Goal: Information Seeking & Learning: Learn about a topic

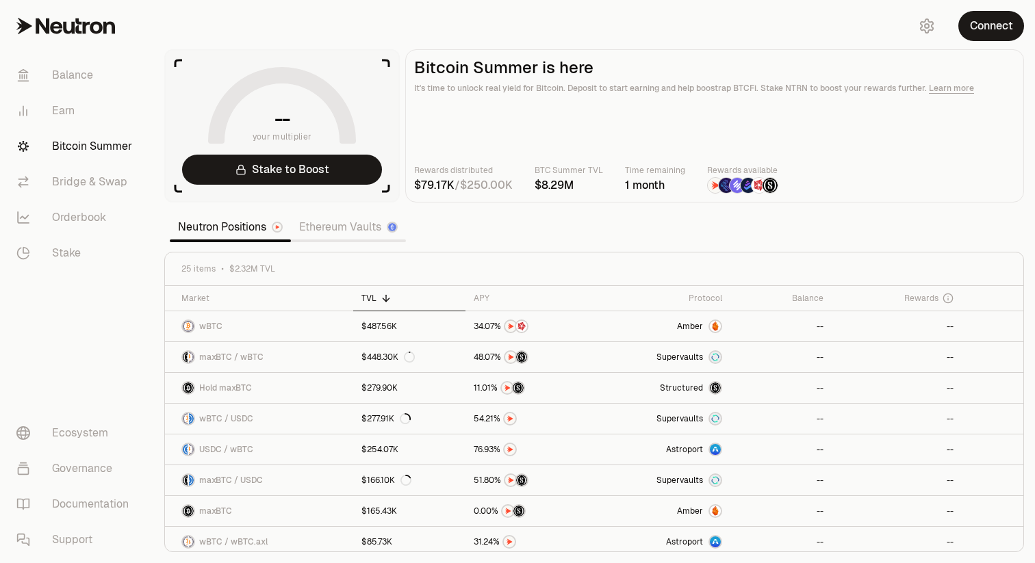
scroll to position [31, 0]
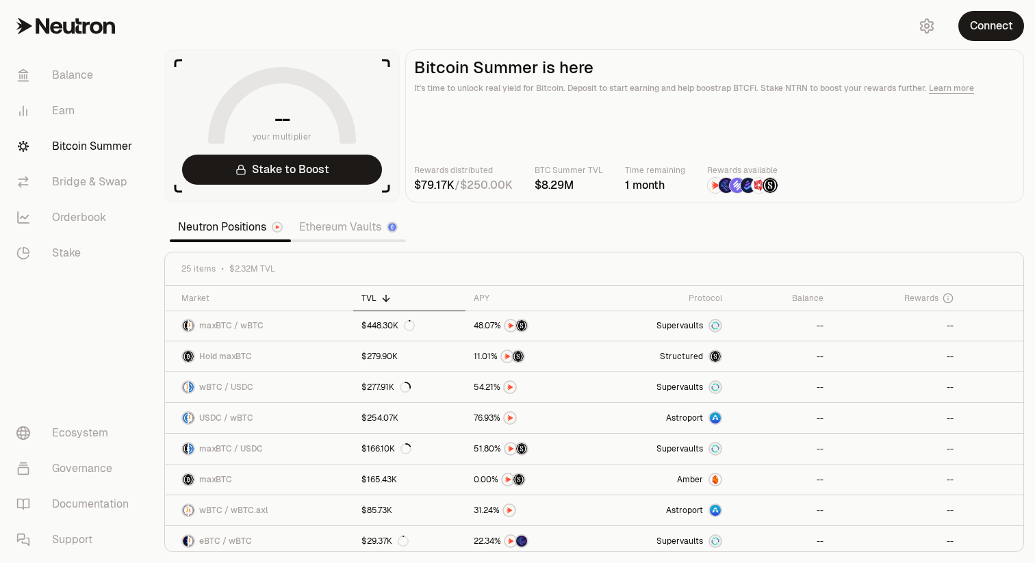
click at [348, 233] on link "Ethereum Vaults" at bounding box center [348, 227] width 115 height 27
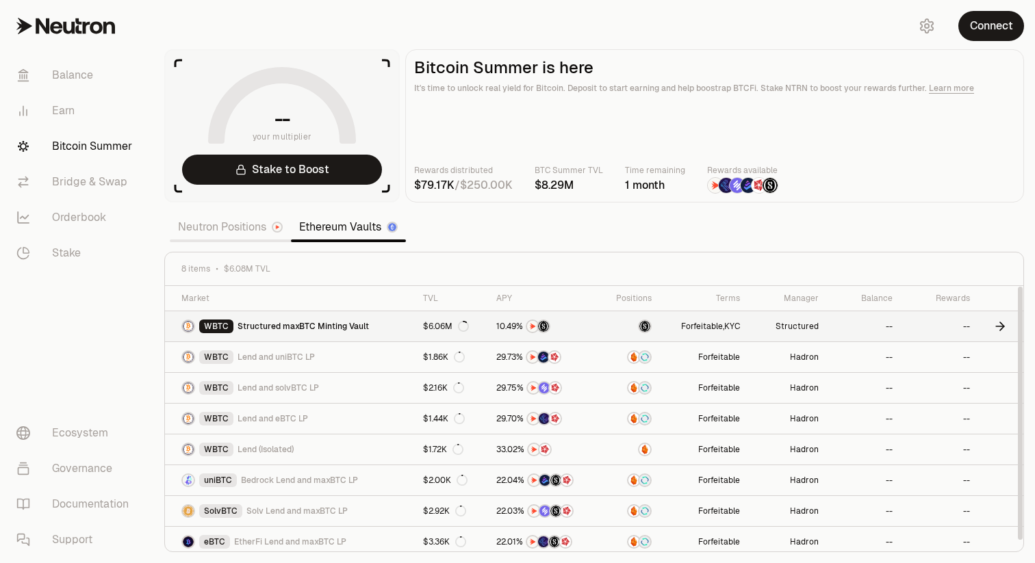
click at [383, 325] on link "WBTC Structured maxBTC Minting Vault" at bounding box center [290, 326] width 250 height 30
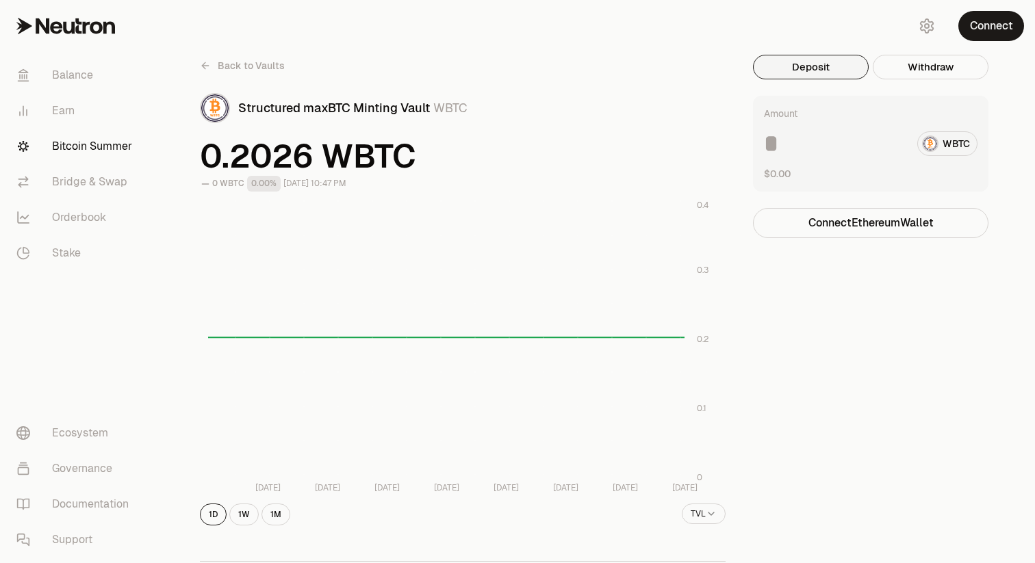
click at [203, 66] on icon at bounding box center [203, 65] width 3 height 6
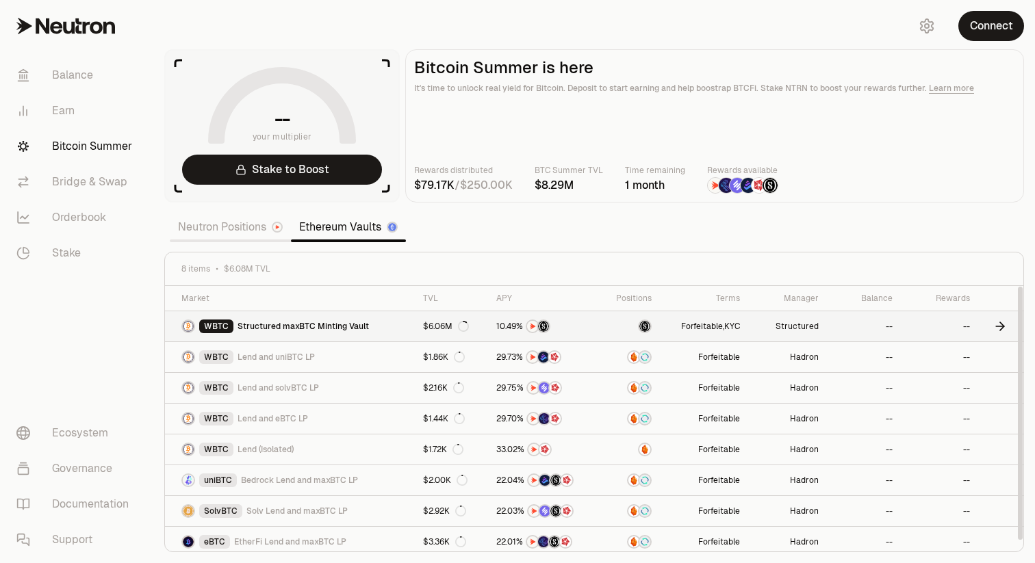
click at [405, 327] on link "WBTC Structured maxBTC Minting Vault" at bounding box center [290, 326] width 250 height 30
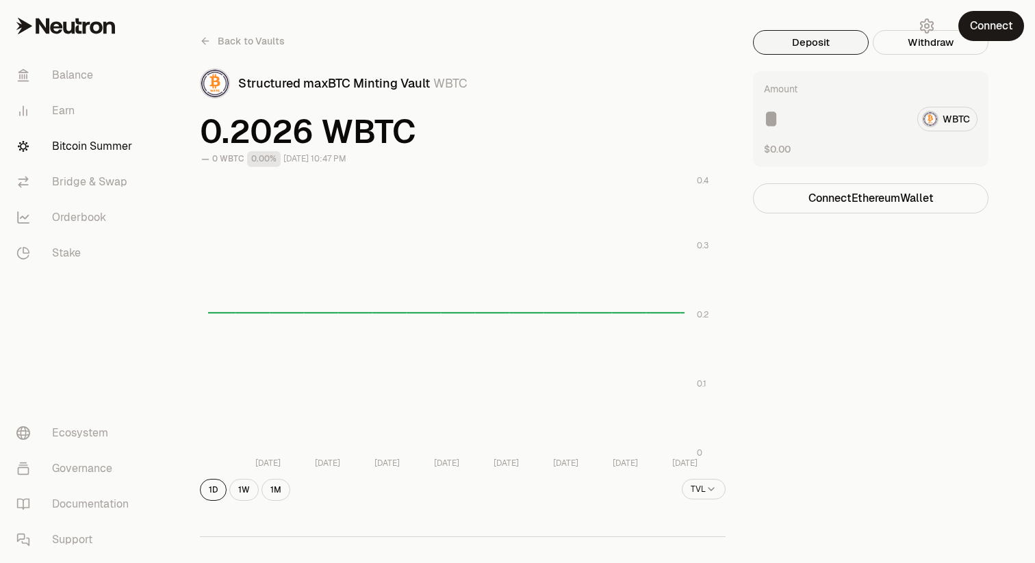
scroll to position [25, 0]
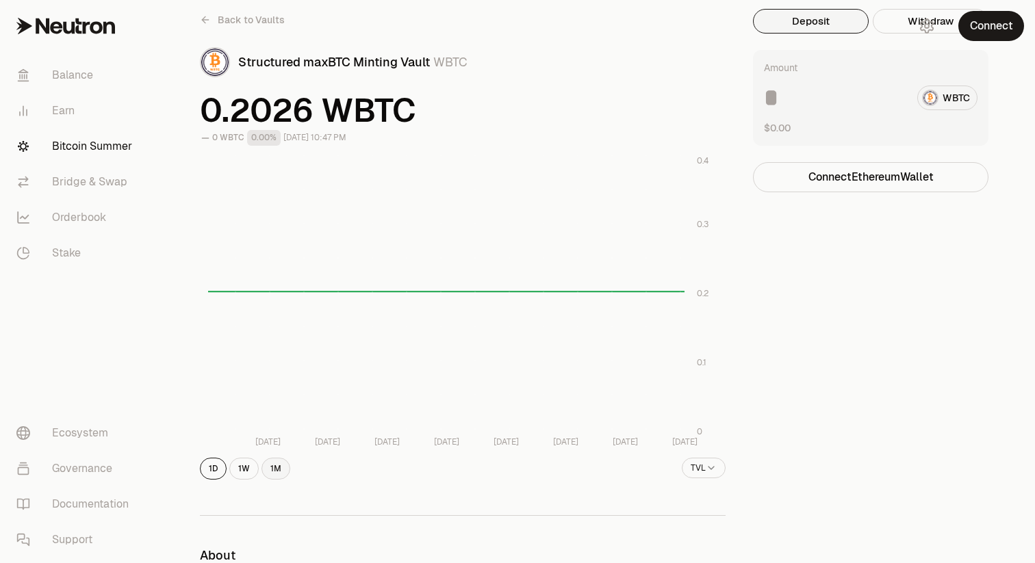
click at [281, 465] on button "1M" at bounding box center [276, 469] width 29 height 22
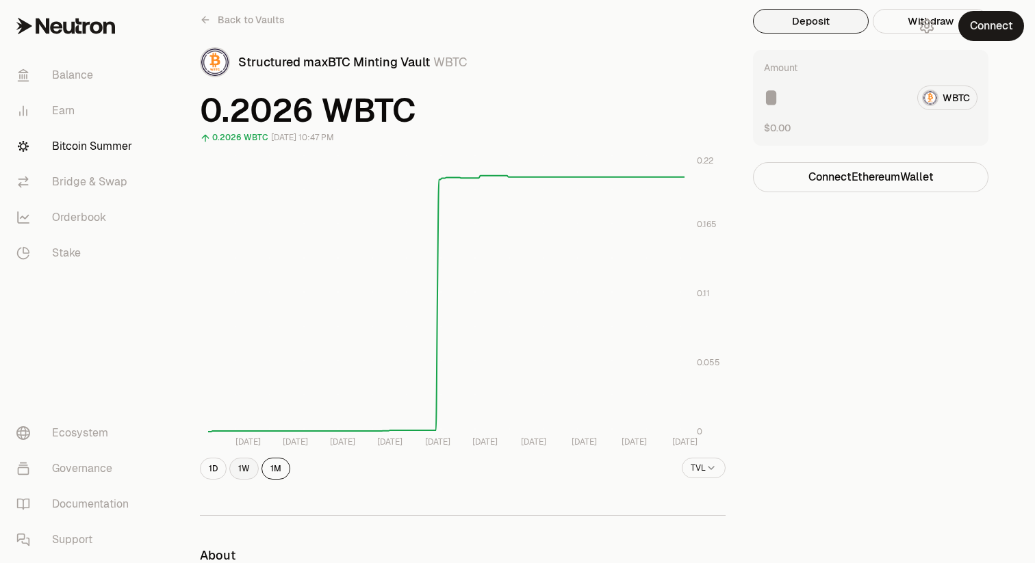
click at [244, 468] on button "1W" at bounding box center [243, 469] width 29 height 22
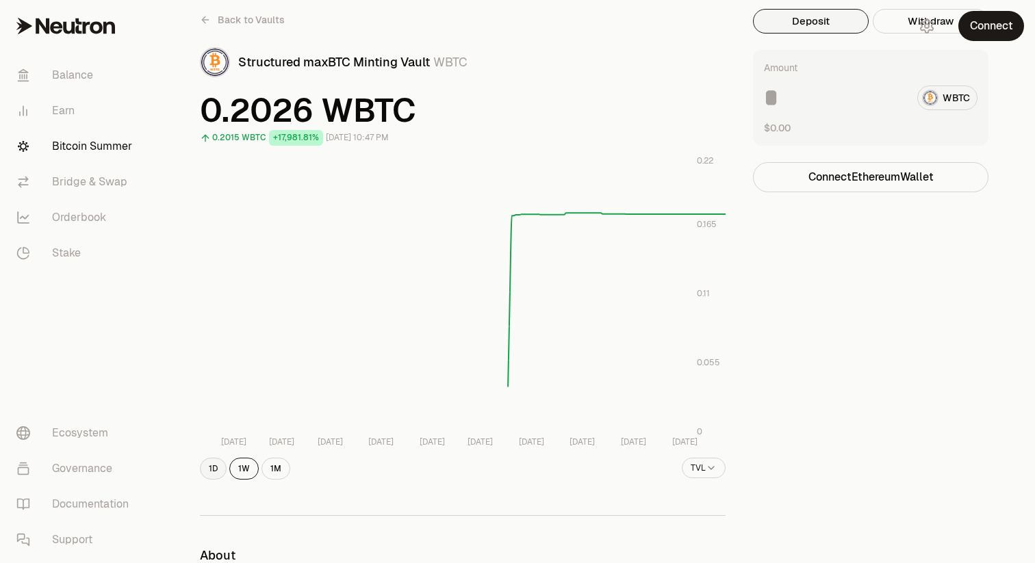
click at [217, 468] on button "1D" at bounding box center [213, 469] width 27 height 22
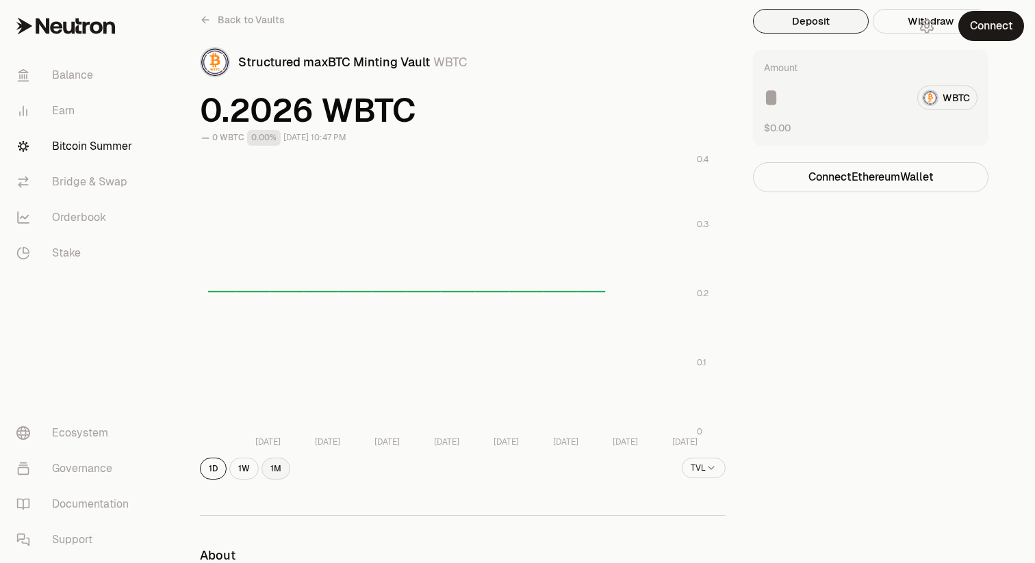
click at [280, 471] on button "1M" at bounding box center [276, 469] width 29 height 22
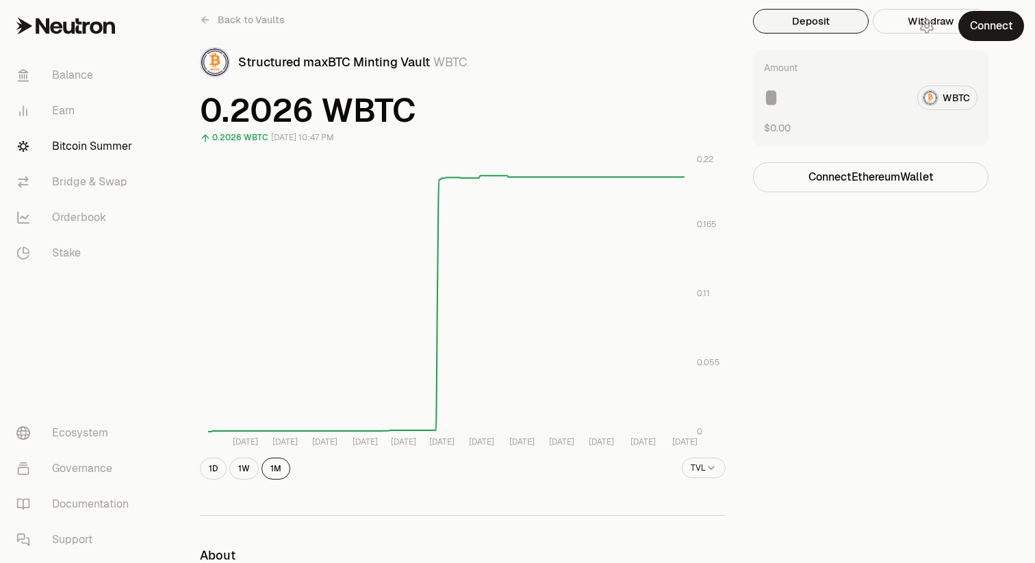
click at [83, 27] on icon at bounding box center [87, 28] width 8 height 12
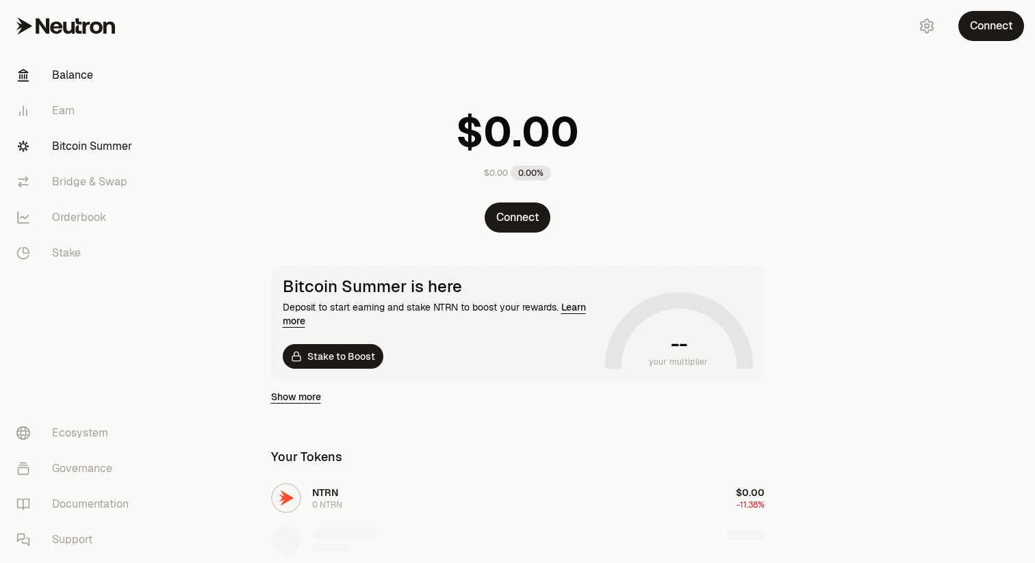
click at [95, 139] on link "Bitcoin Summer" at bounding box center [76, 147] width 142 height 36
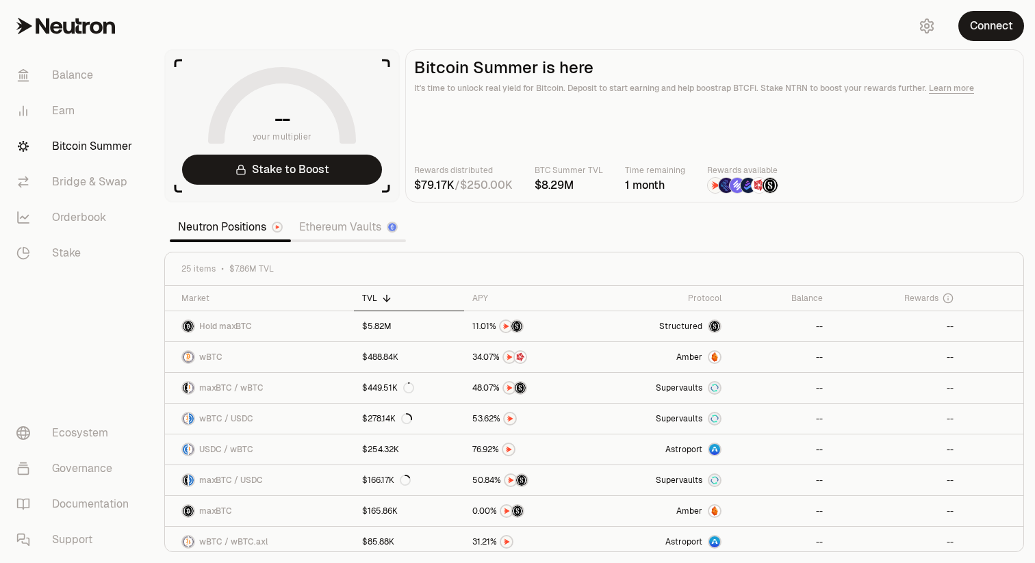
click at [335, 227] on link "Ethereum Vaults" at bounding box center [348, 227] width 115 height 27
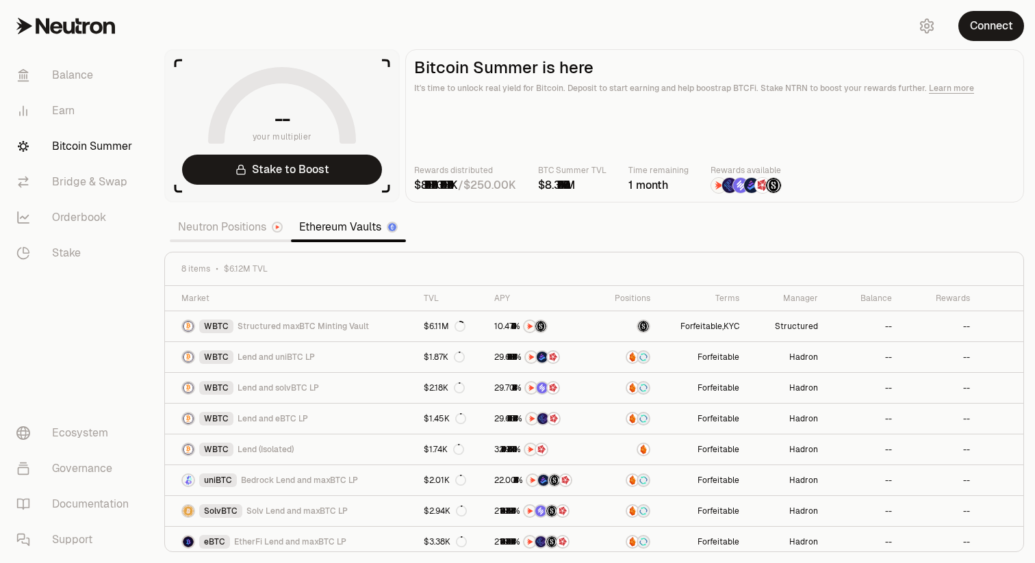
click at [222, 228] on link "Neutron Positions" at bounding box center [230, 227] width 121 height 27
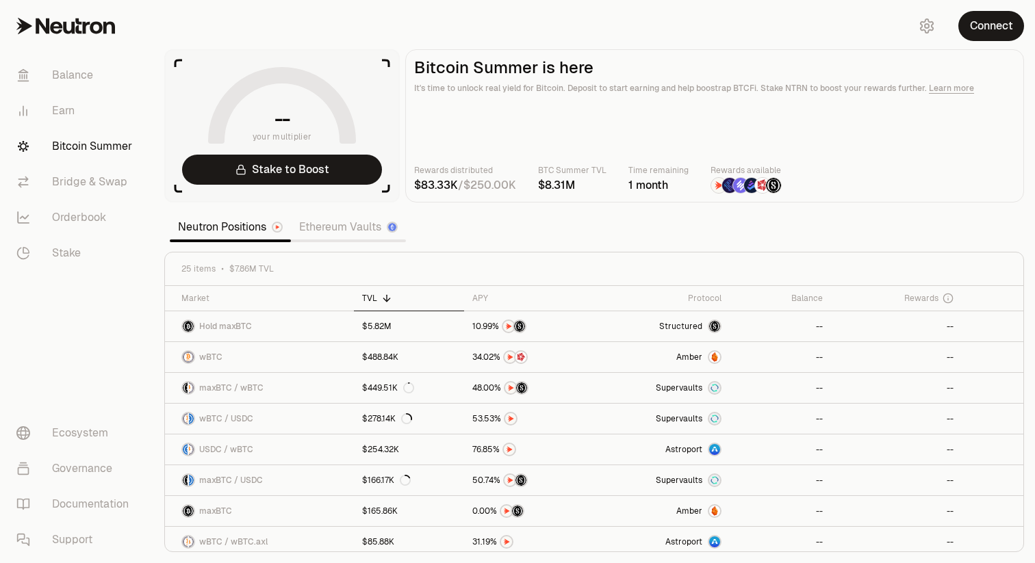
click at [348, 232] on link "Ethereum Vaults" at bounding box center [348, 227] width 115 height 27
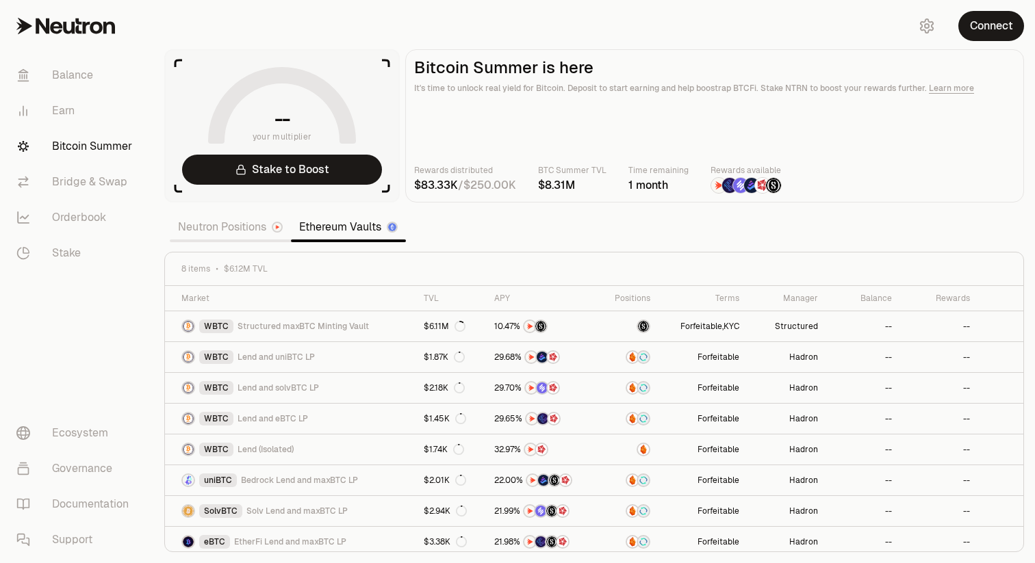
click at [213, 230] on link "Neutron Positions" at bounding box center [230, 227] width 121 height 27
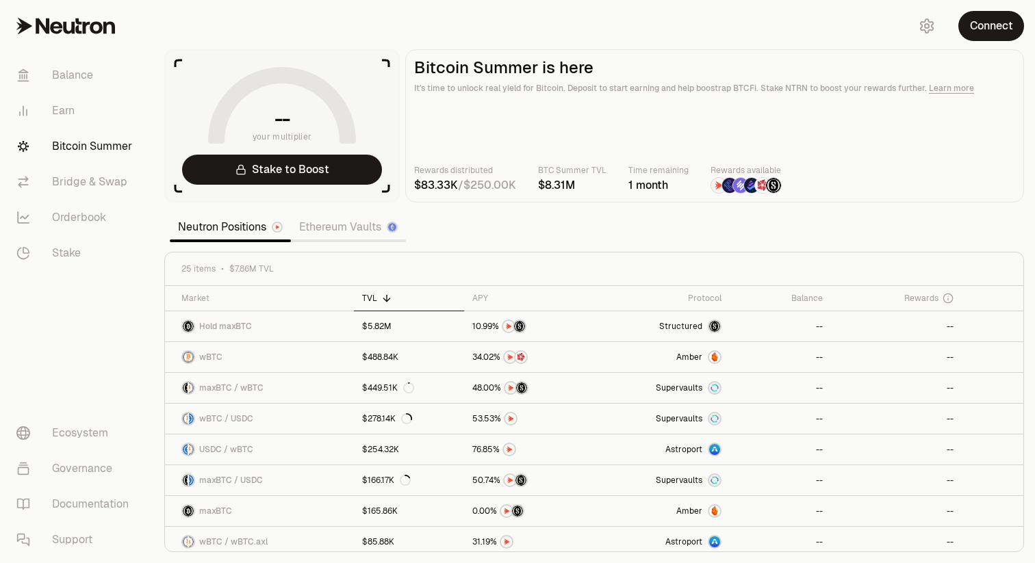
click at [327, 231] on link "Ethereum Vaults" at bounding box center [348, 227] width 115 height 27
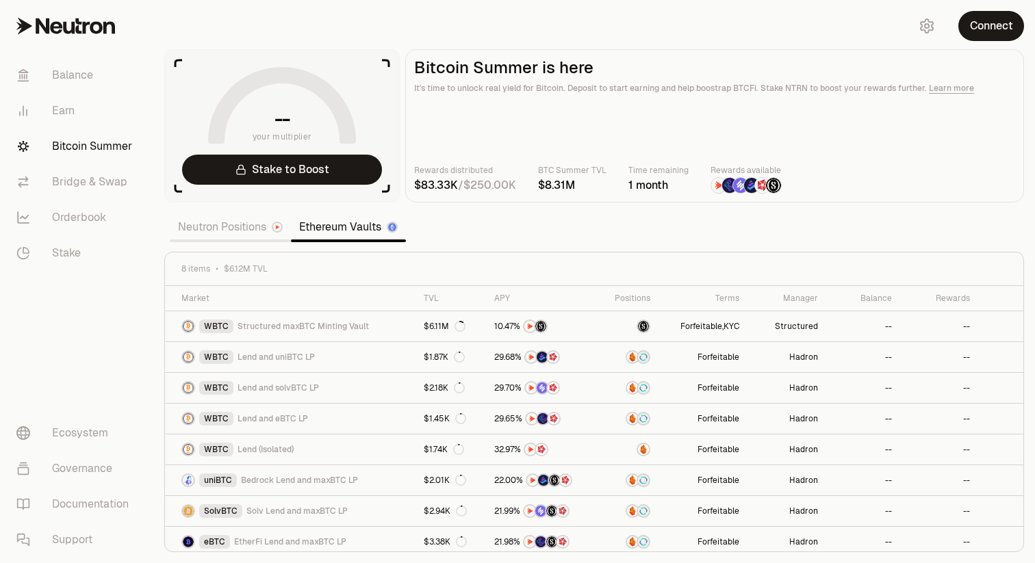
click at [235, 231] on link "Neutron Positions" at bounding box center [230, 227] width 121 height 27
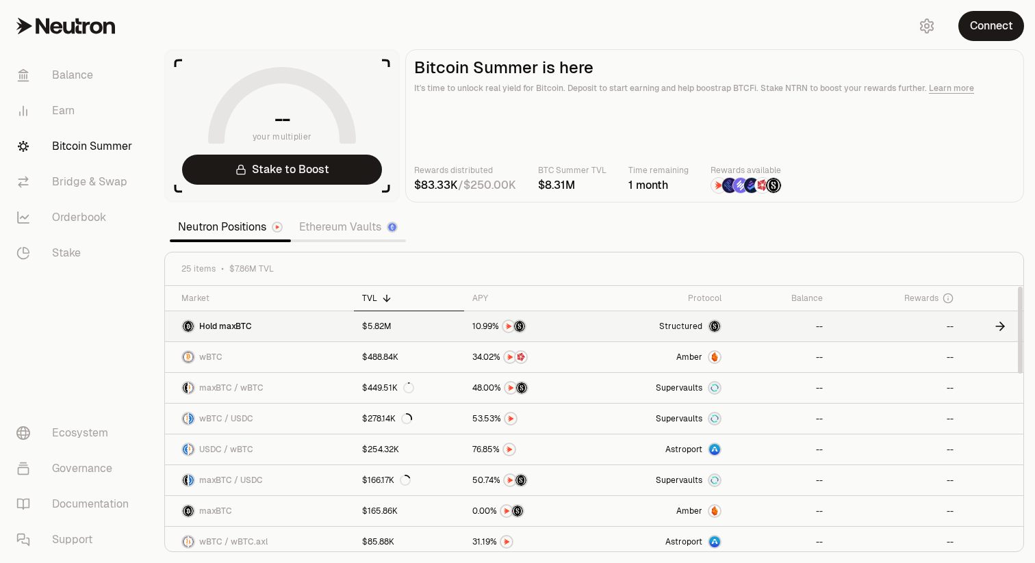
click at [279, 328] on link "Hold maxBTC" at bounding box center [259, 326] width 189 height 30
click at [375, 238] on link "Ethereum Vaults" at bounding box center [348, 227] width 115 height 27
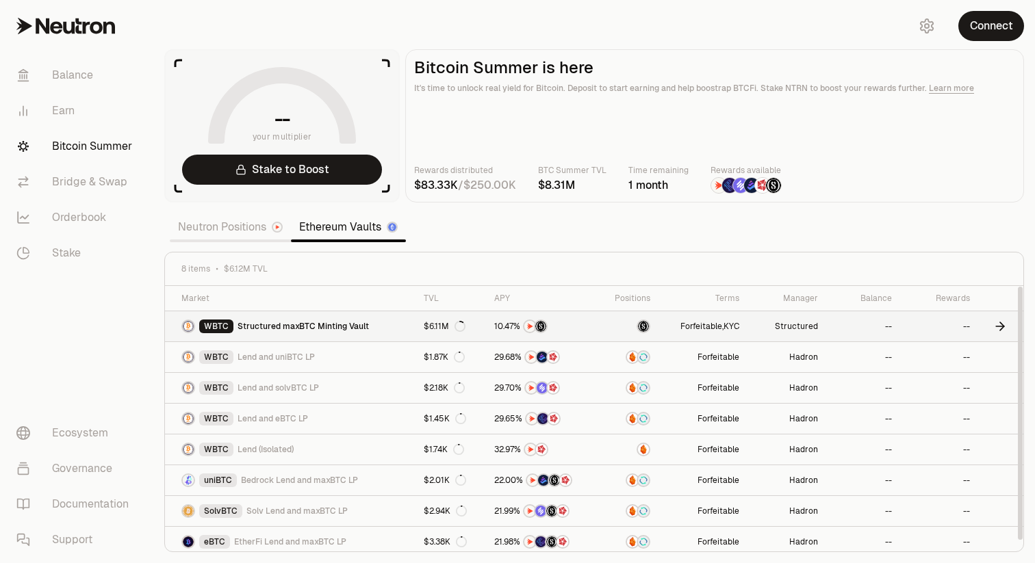
click at [300, 322] on span "Structured maxBTC Minting Vault" at bounding box center [303, 326] width 131 height 11
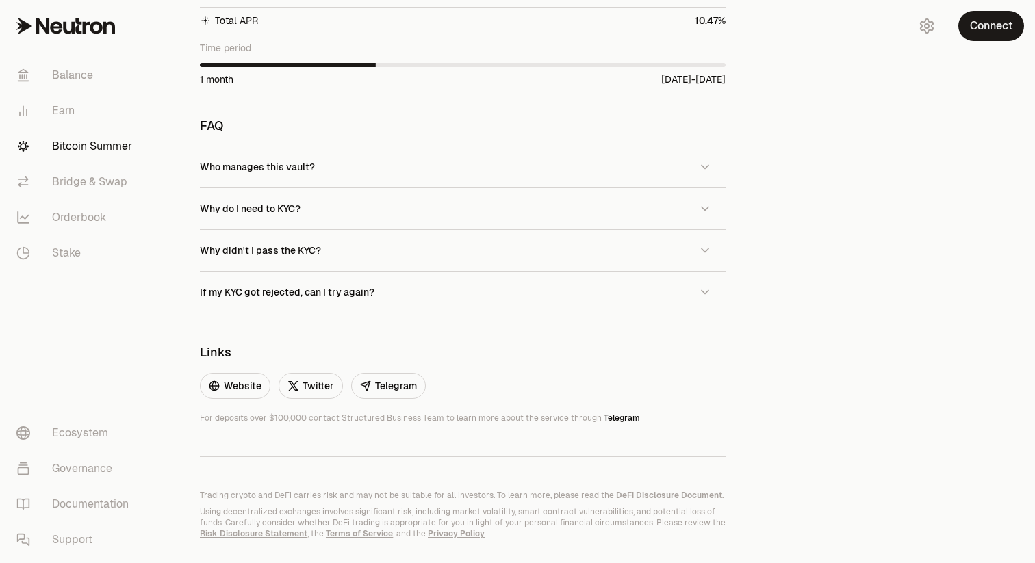
scroll to position [1007, 0]
